Goal: Task Accomplishment & Management: Manage account settings

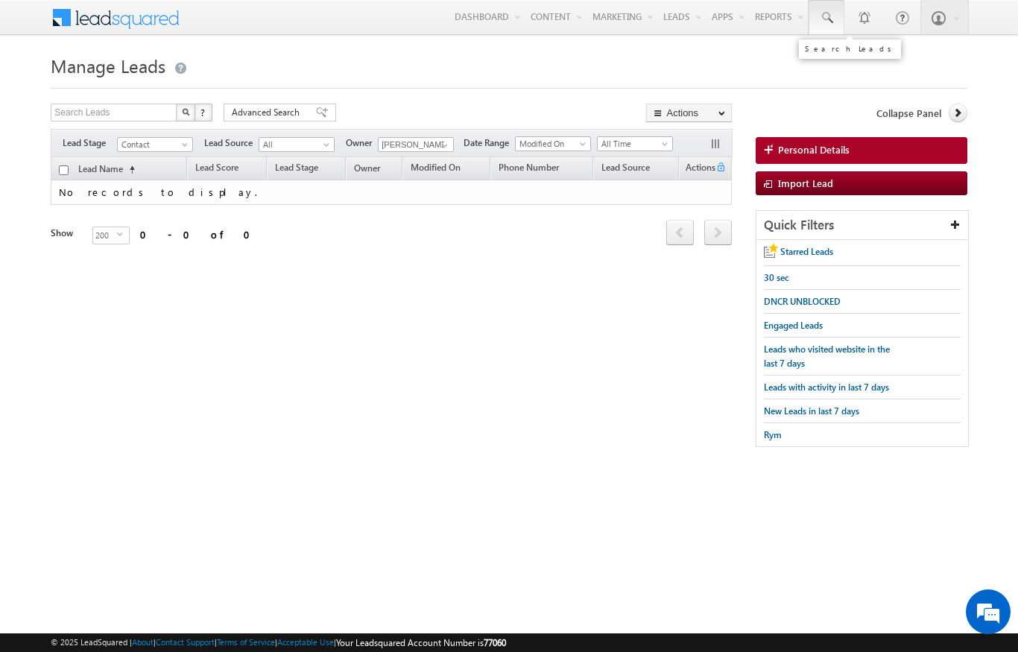
click at [819, 12] on span at bounding box center [826, 17] width 15 height 15
type input "5"
type input "7"
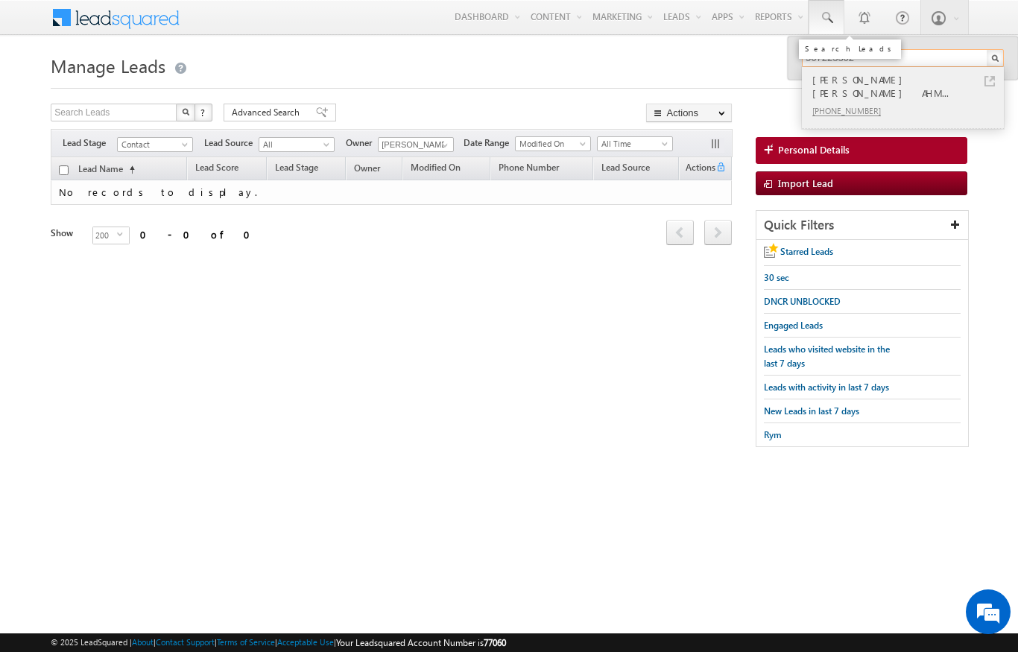
type input "567223302"
click at [959, 91] on div "MOHAMMED AHMED MOHAMMED AHM..." at bounding box center [909, 87] width 200 height 30
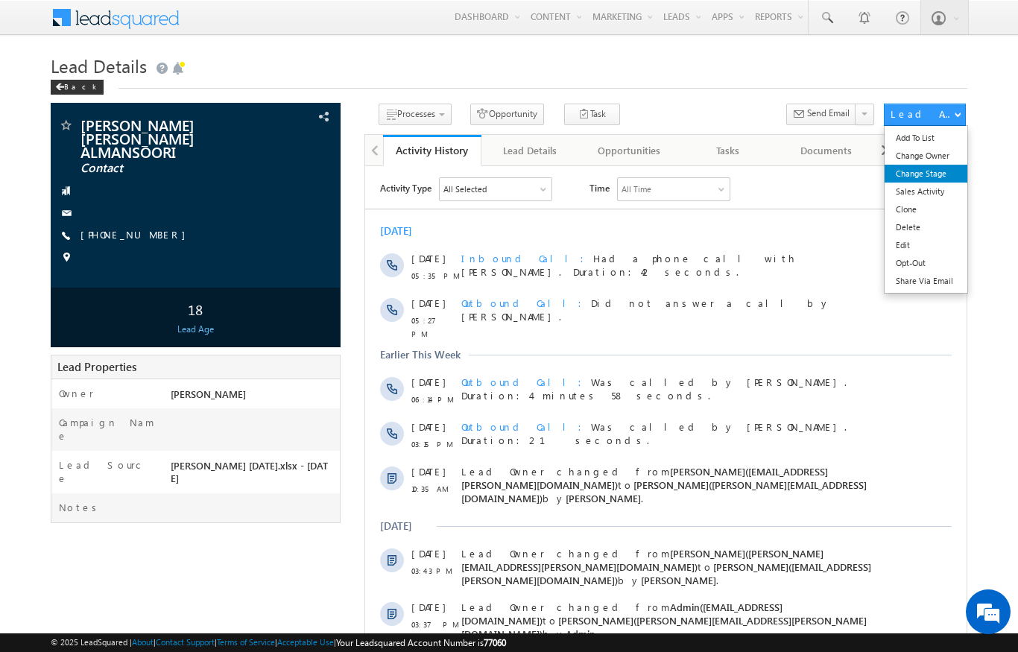
click at [942, 169] on link "Change Stage" at bounding box center [925, 174] width 83 height 18
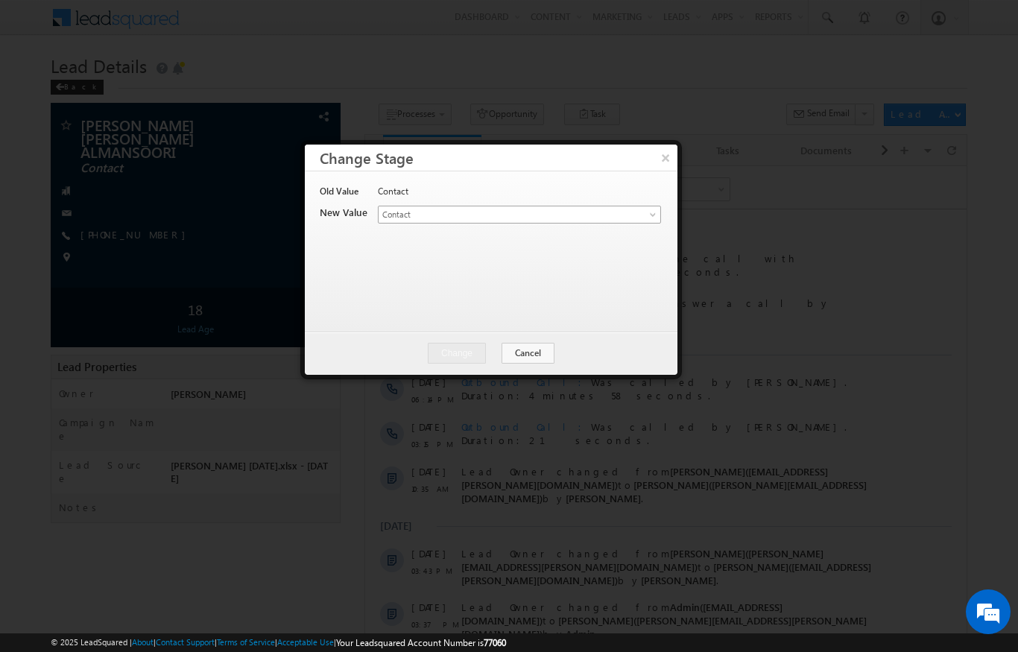
click at [536, 209] on span "Contact" at bounding box center [494, 214] width 232 height 13
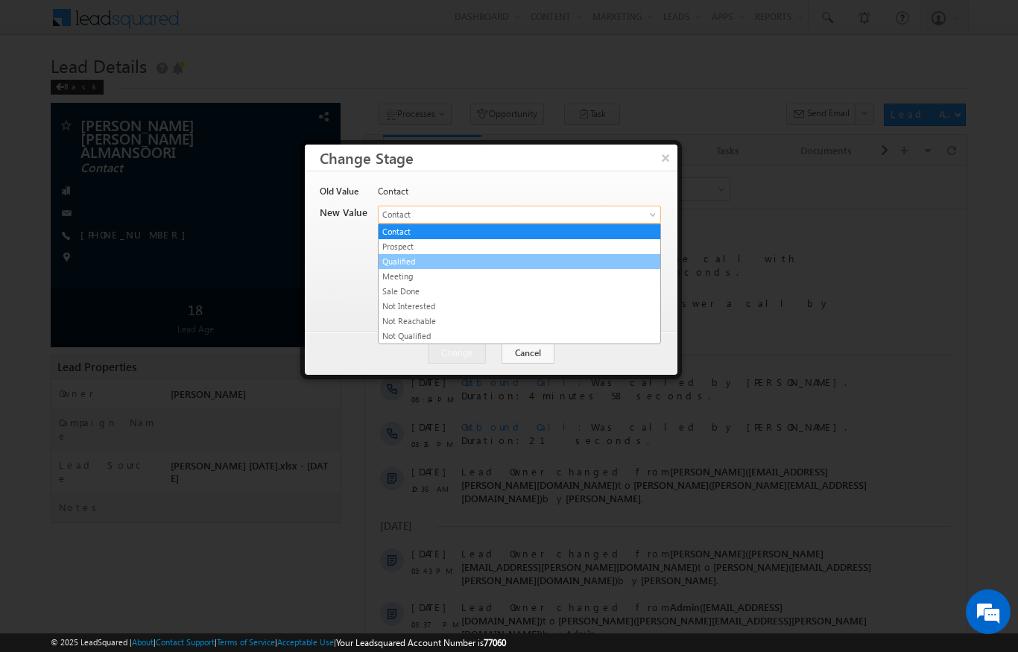
click at [414, 257] on link "Qualified" at bounding box center [519, 261] width 282 height 13
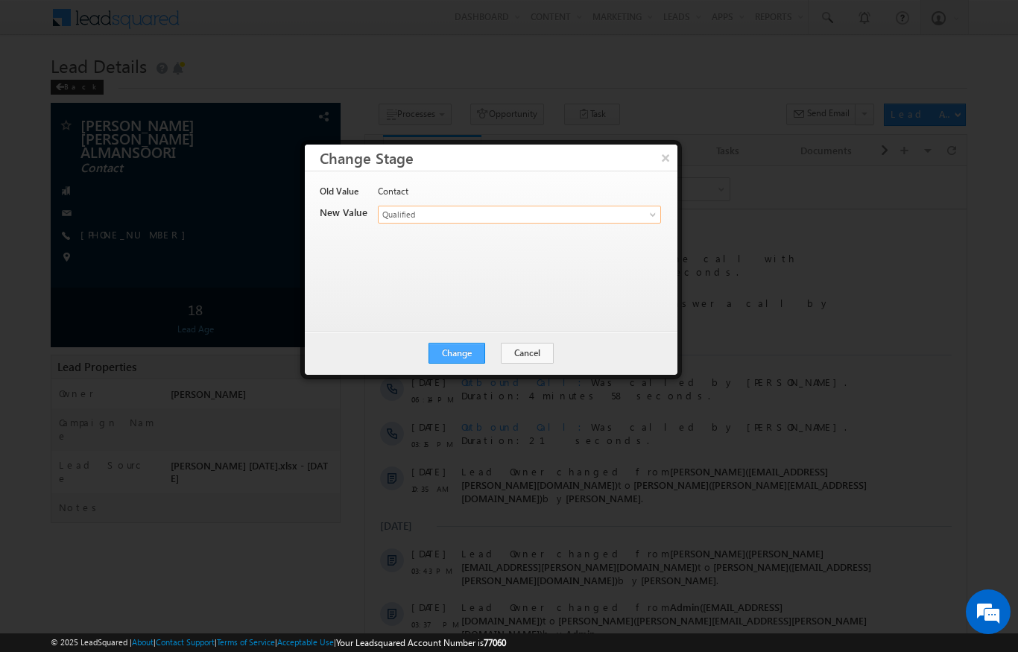
click at [468, 347] on button "Change" at bounding box center [456, 353] width 57 height 21
